Goal: Task Accomplishment & Management: Use online tool/utility

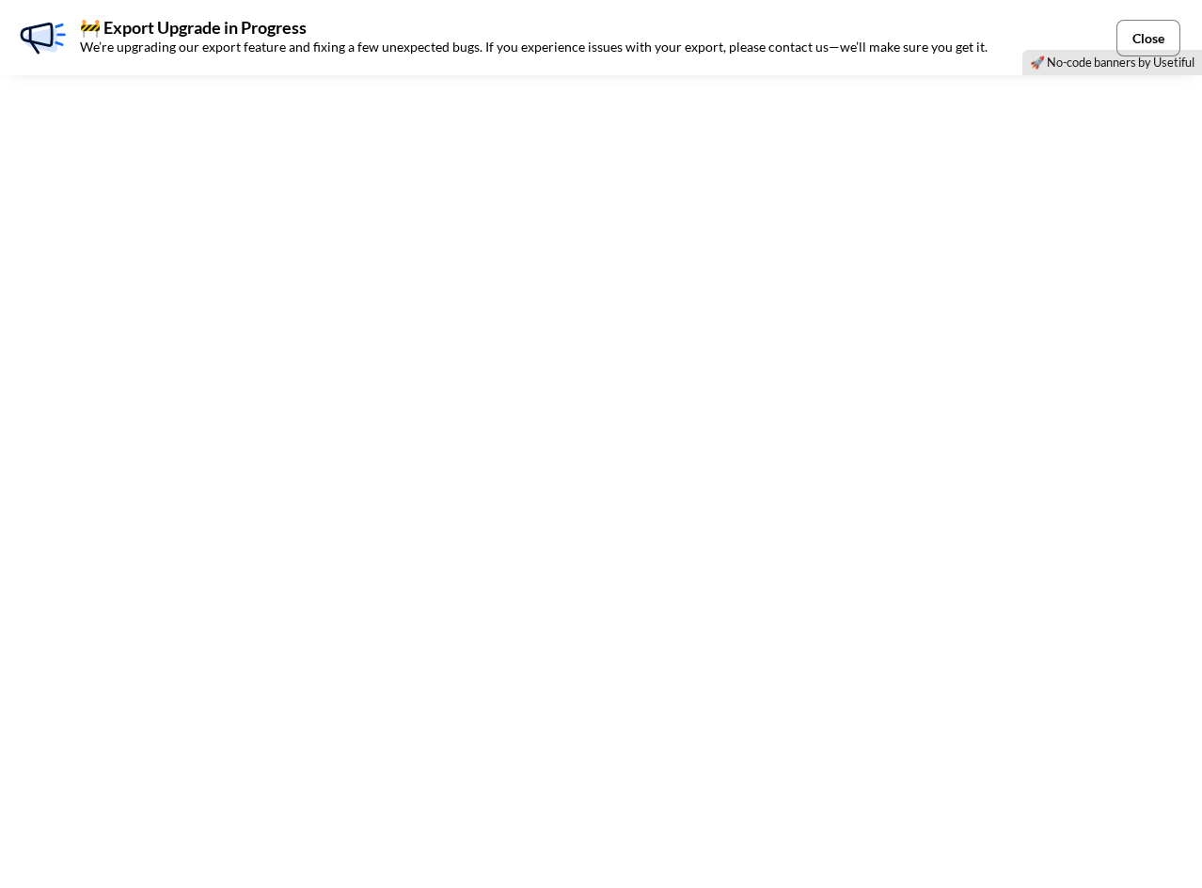
click at [1134, 35] on button "Close" at bounding box center [1148, 38] width 64 height 37
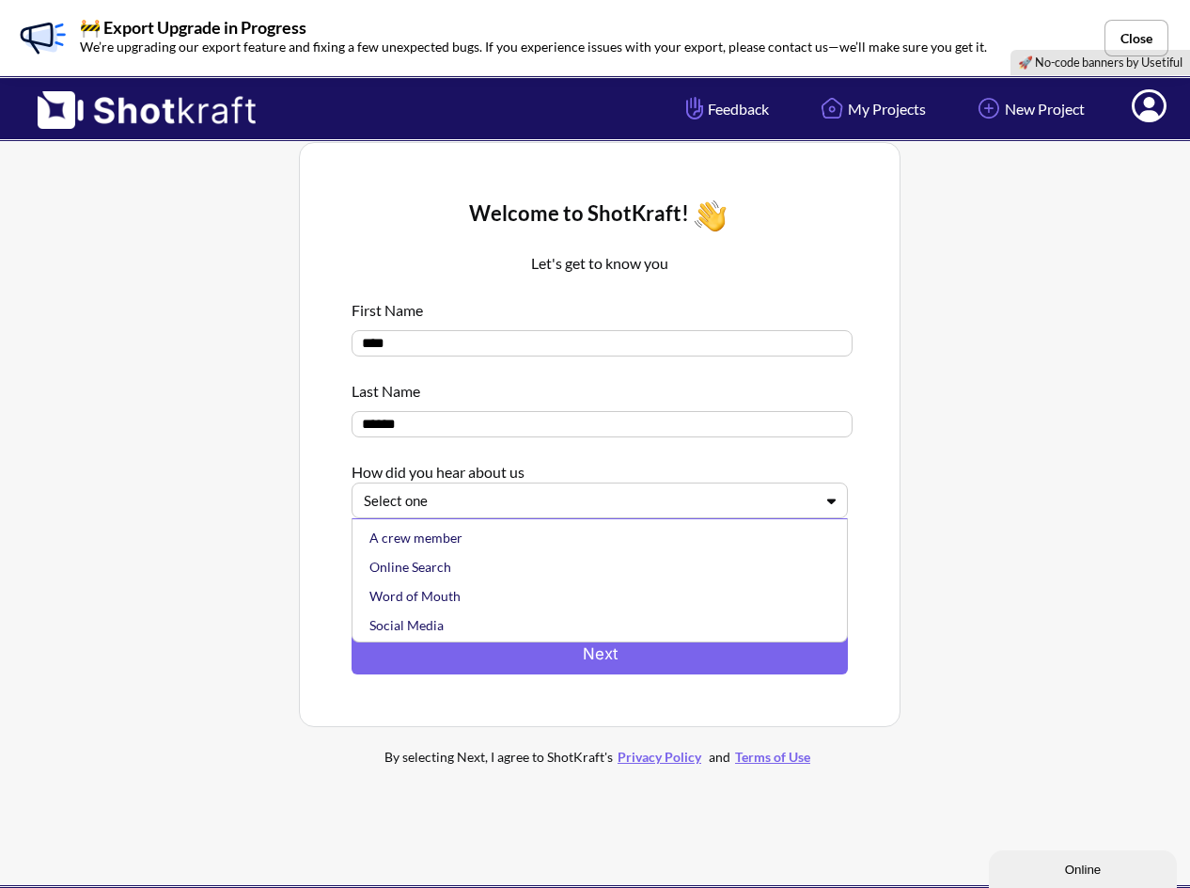
click at [580, 502] on div at bounding box center [588, 501] width 449 height 22
click at [493, 619] on div "Social Media" at bounding box center [605, 624] width 478 height 29
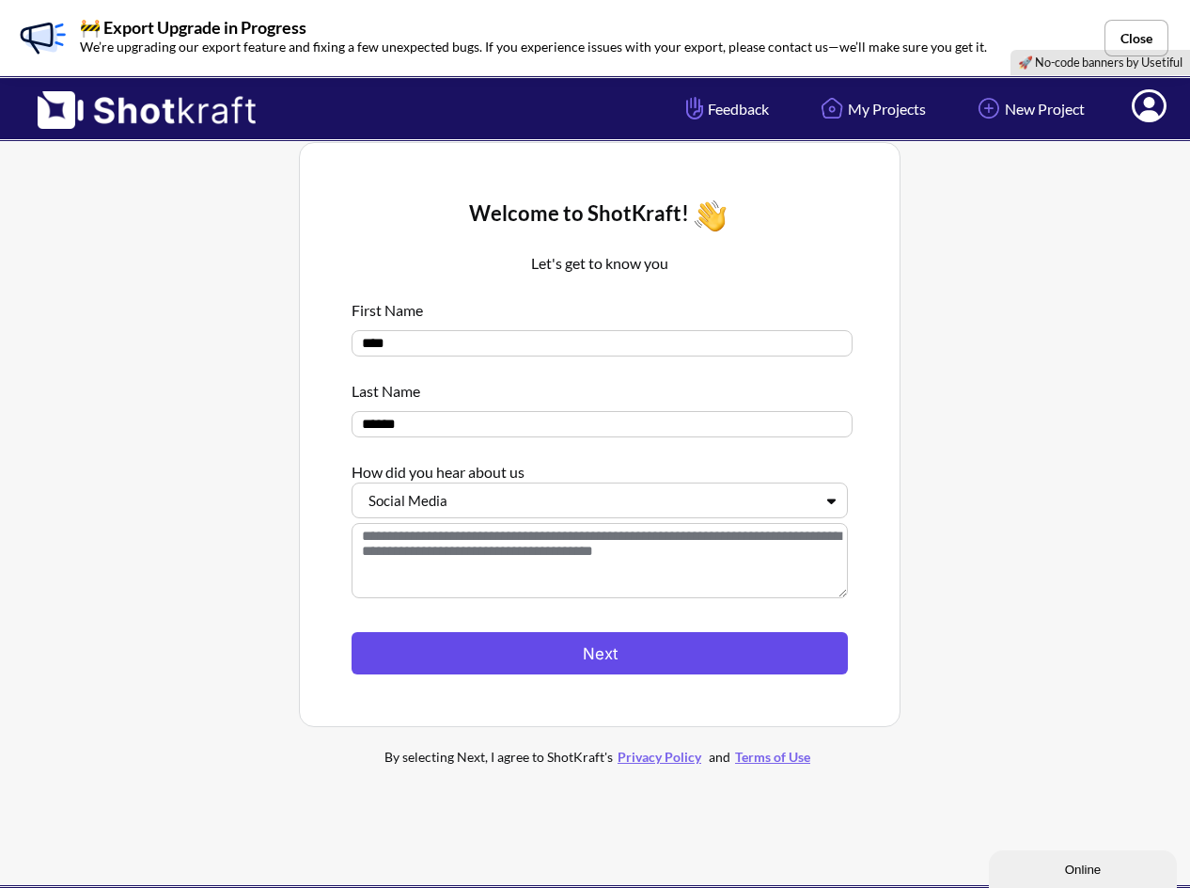
click at [622, 658] on button "Next" at bounding box center [600, 653] width 496 height 42
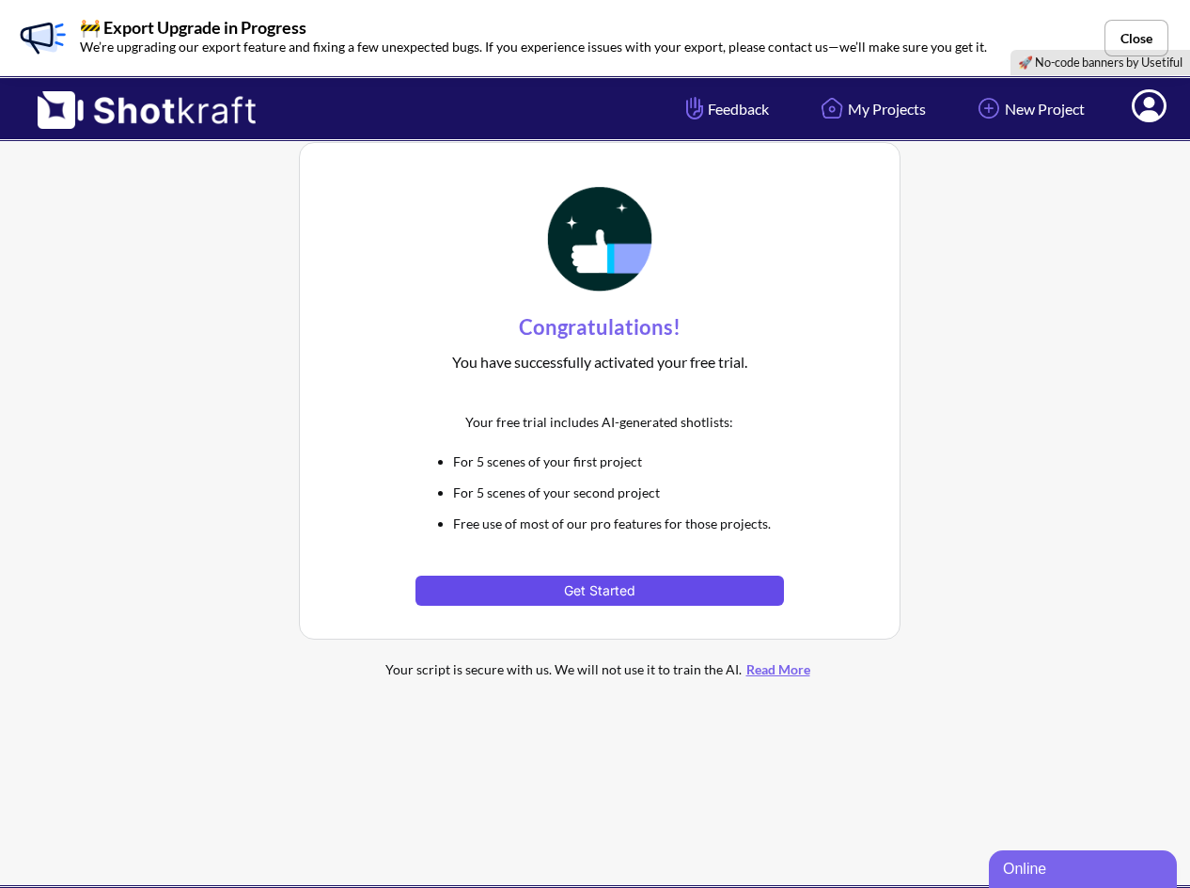
click at [653, 590] on button "Get Started" at bounding box center [600, 590] width 368 height 30
